Goal: Transaction & Acquisition: Purchase product/service

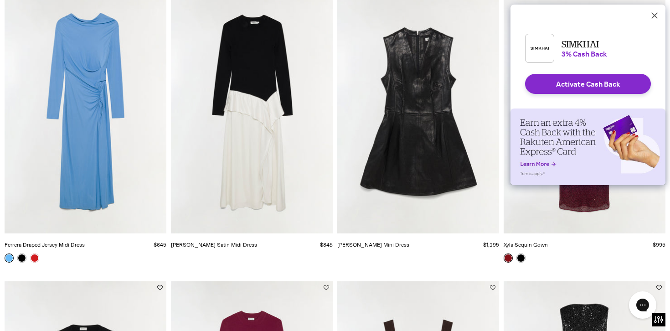
scroll to position [141, 0]
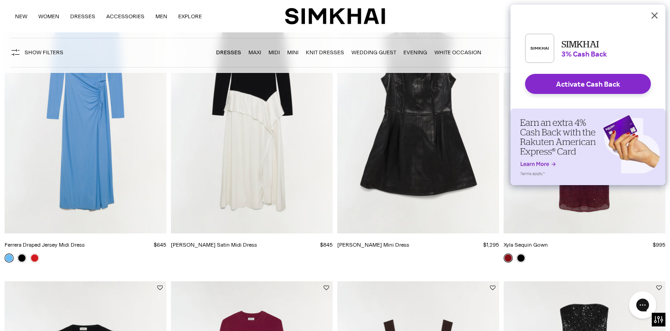
click at [650, 15] on icon "Dismiss Rakuten Cash Back Reminder" at bounding box center [653, 15] width 7 height 7
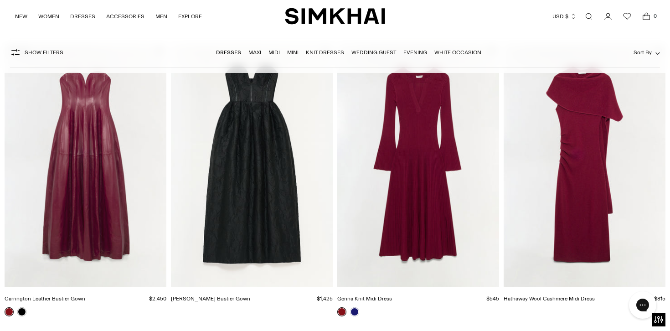
scroll to position [959, 0]
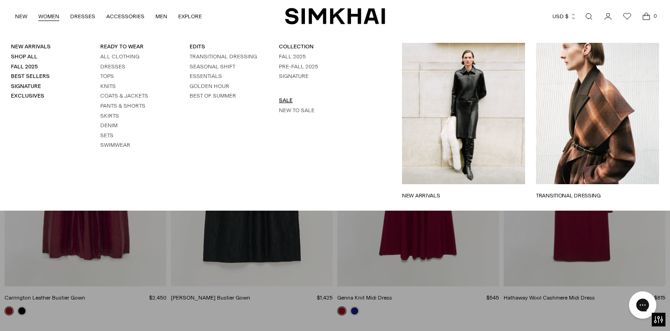
click at [284, 100] on link "SALE" at bounding box center [286, 100] width 14 height 6
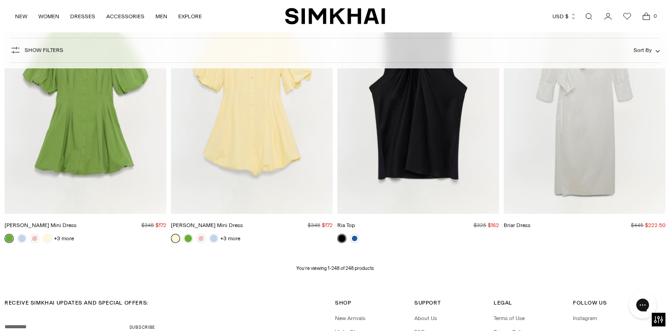
scroll to position [17808, 0]
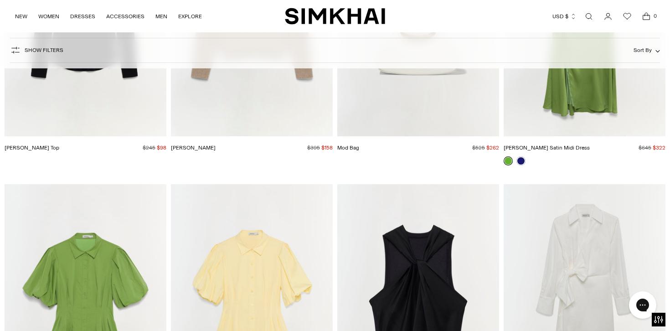
scroll to position [17453, 0]
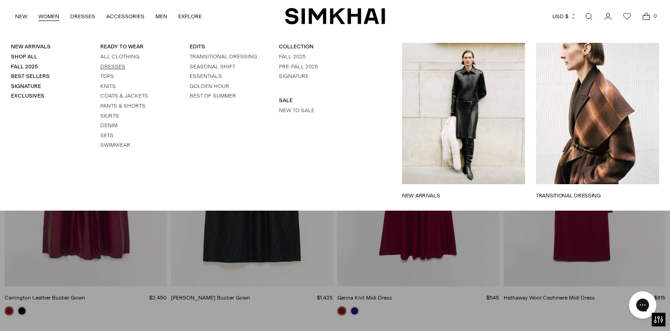
click at [111, 68] on link "Dresses" at bounding box center [112, 66] width 25 height 6
